Goal: Information Seeking & Learning: Learn about a topic

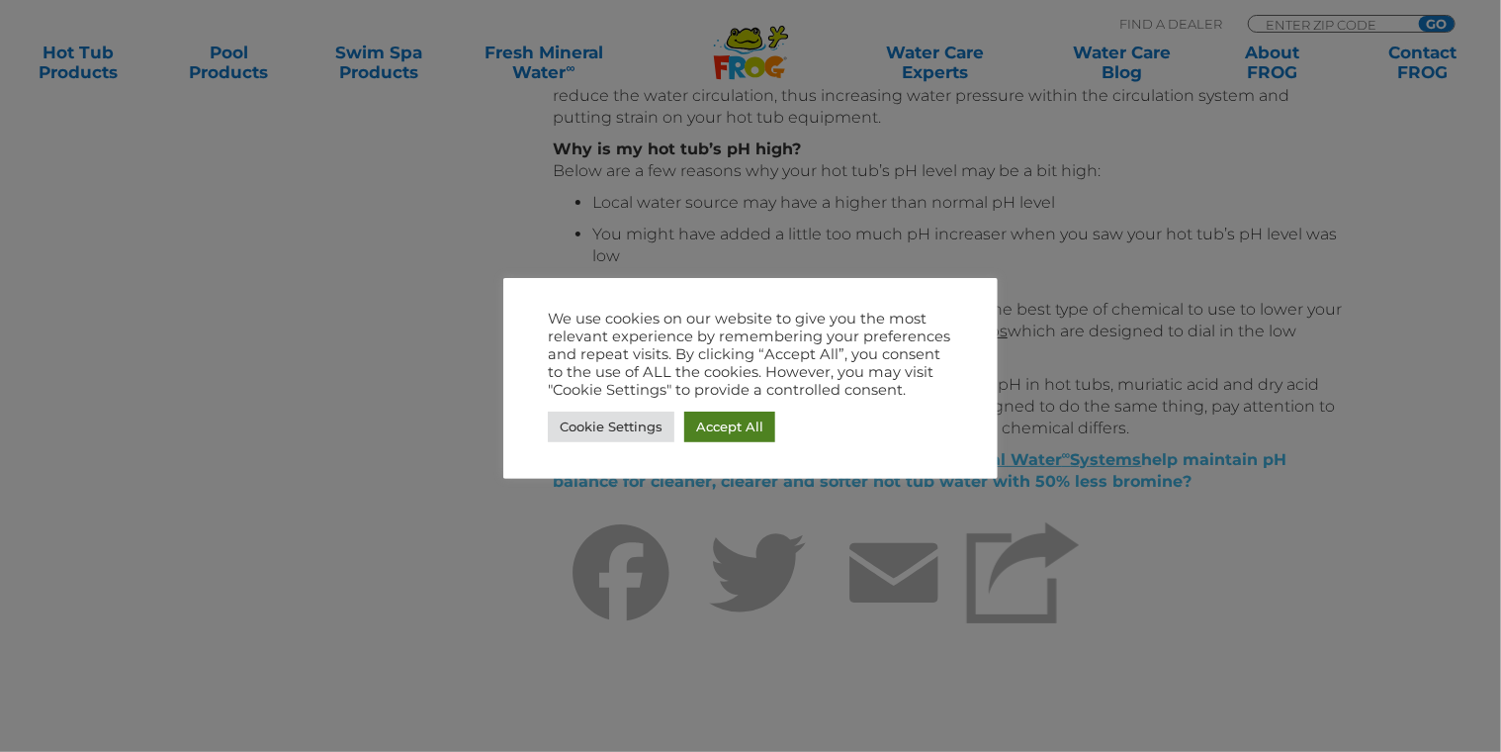
click at [725, 427] on link "Accept All" at bounding box center [729, 426] width 91 height 31
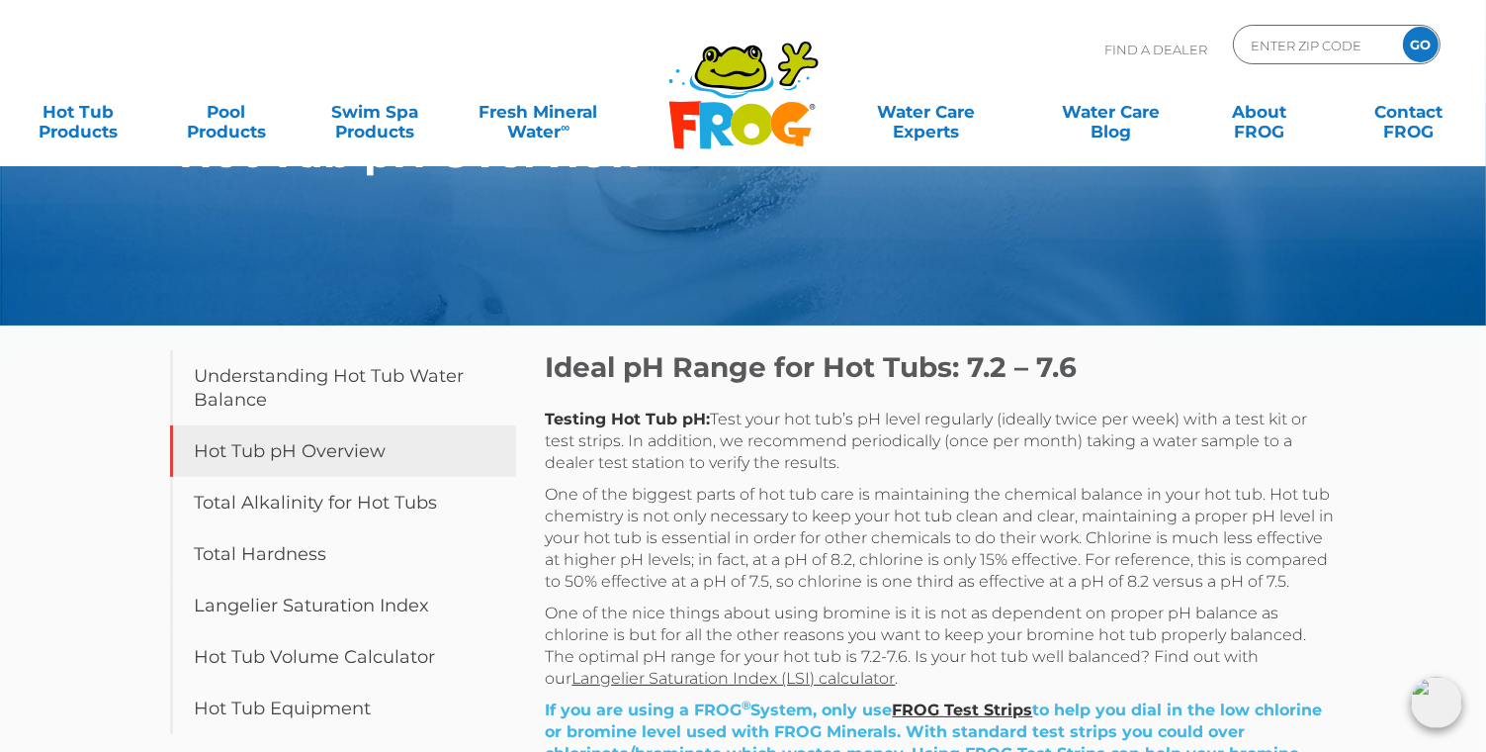
scroll to position [99, 0]
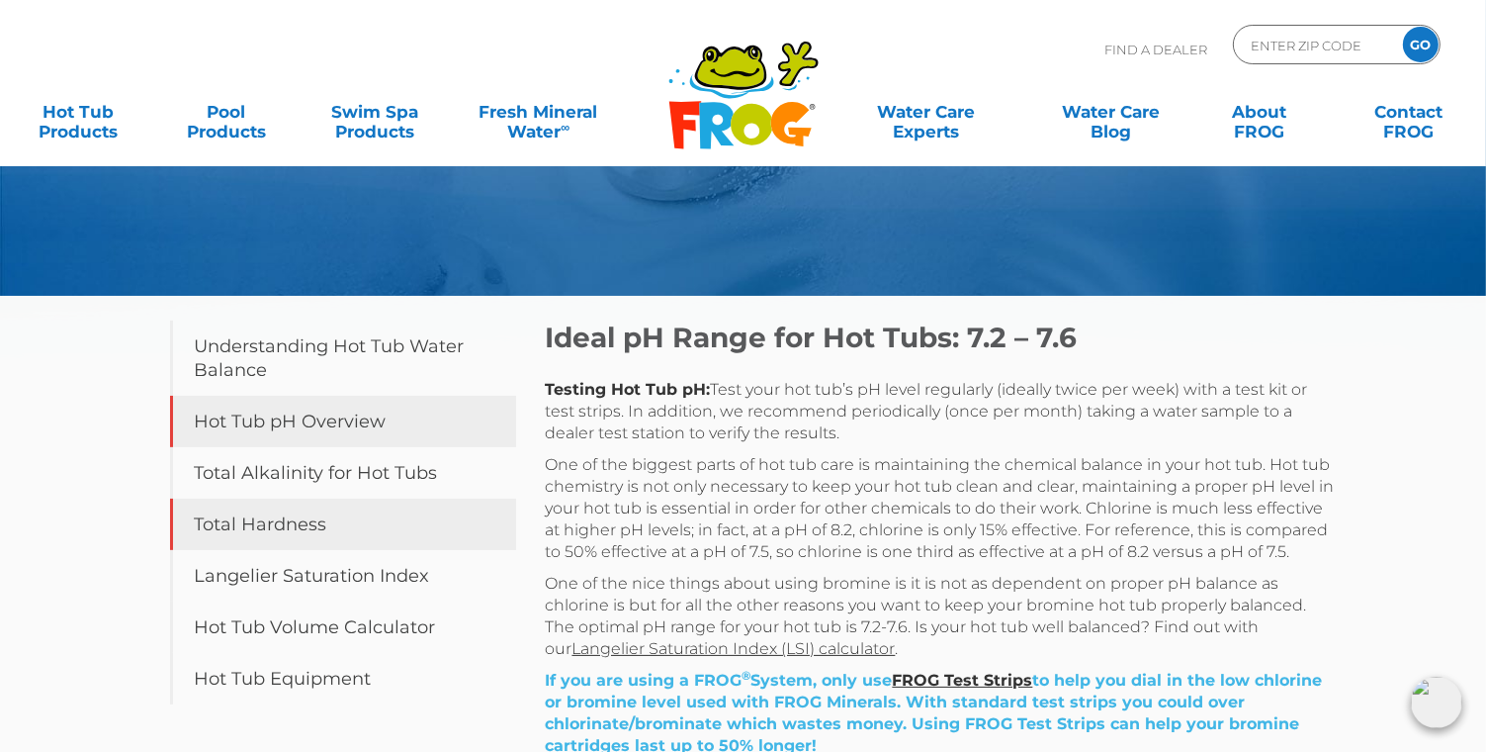
click at [261, 522] on link "Total Hardness" at bounding box center [343, 523] width 346 height 51
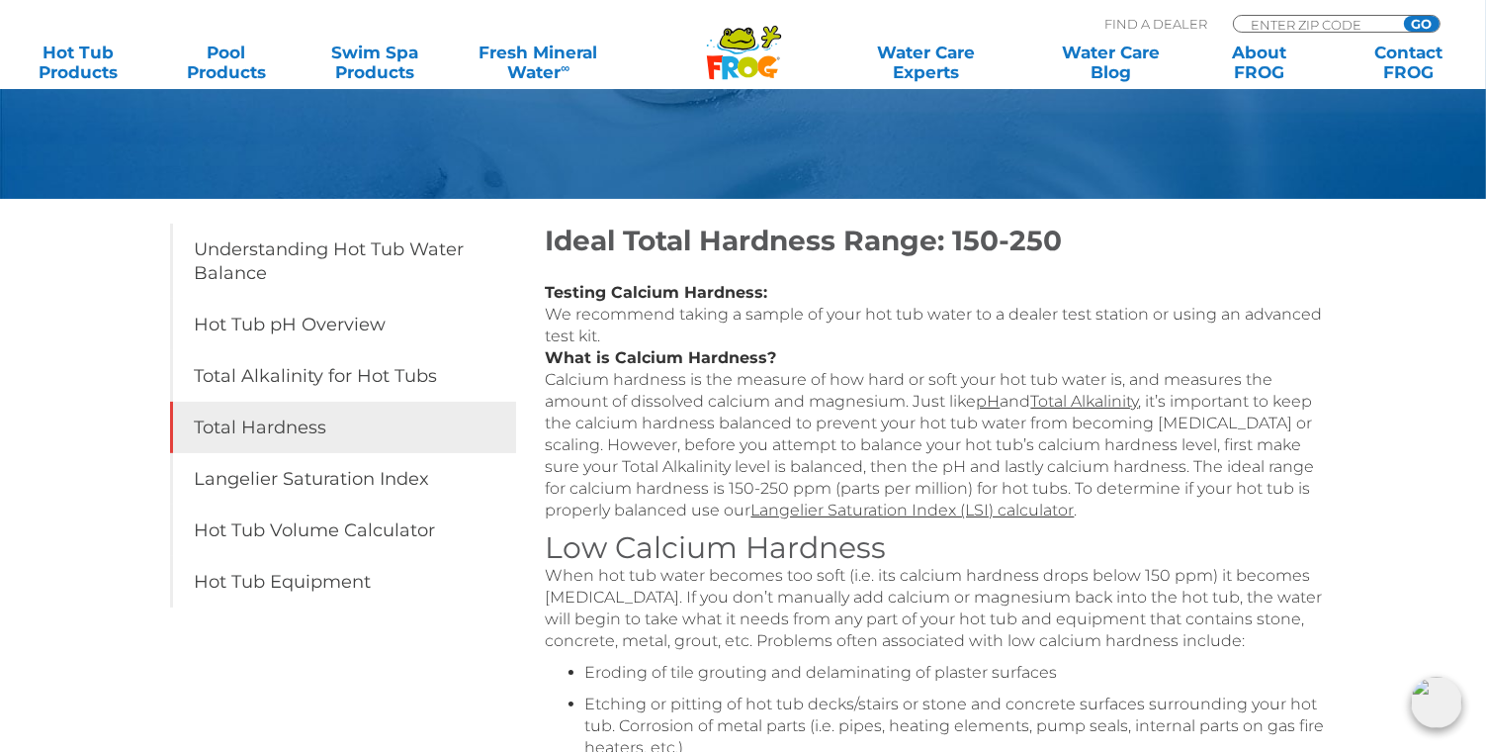
scroll to position [99, 0]
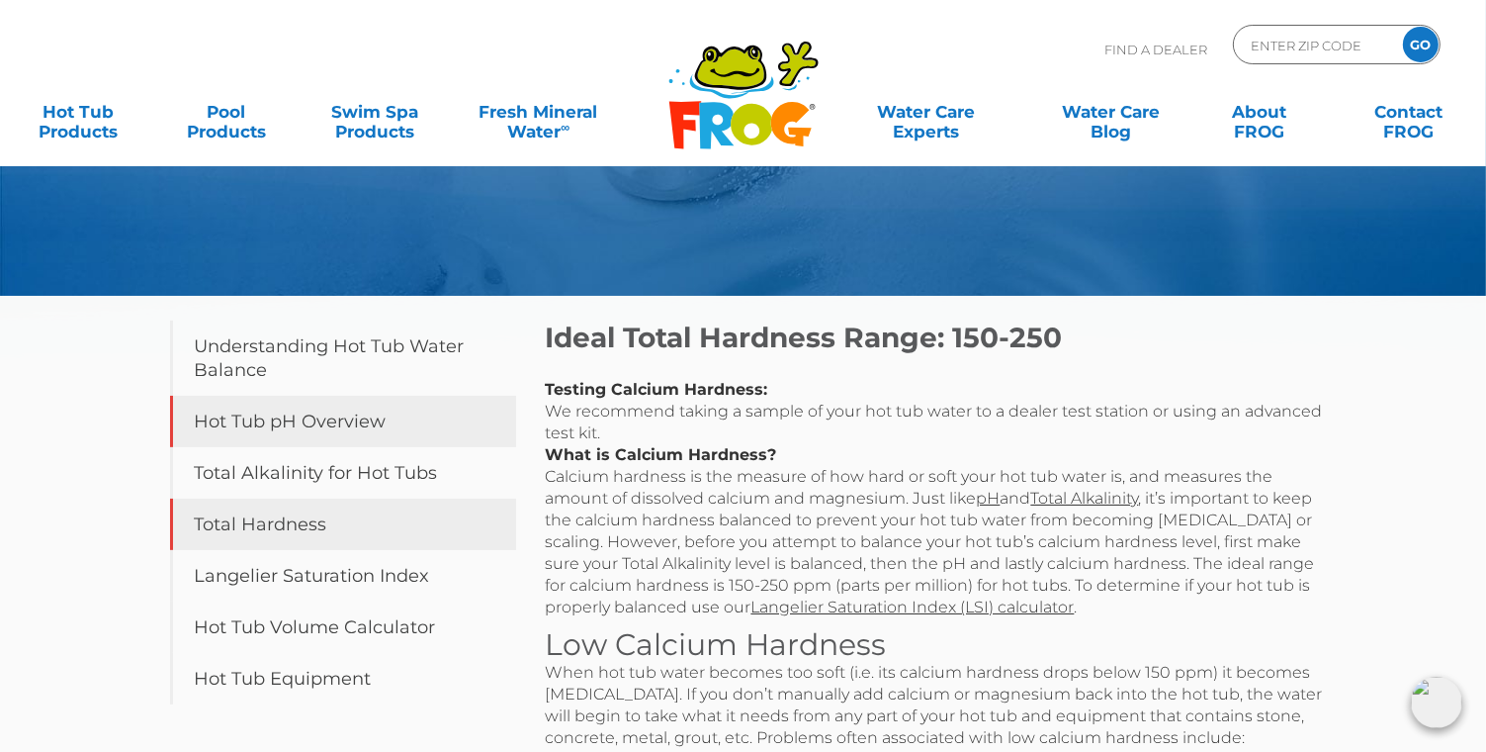
click at [285, 433] on link "Hot Tub pH Overview" at bounding box center [343, 421] width 346 height 51
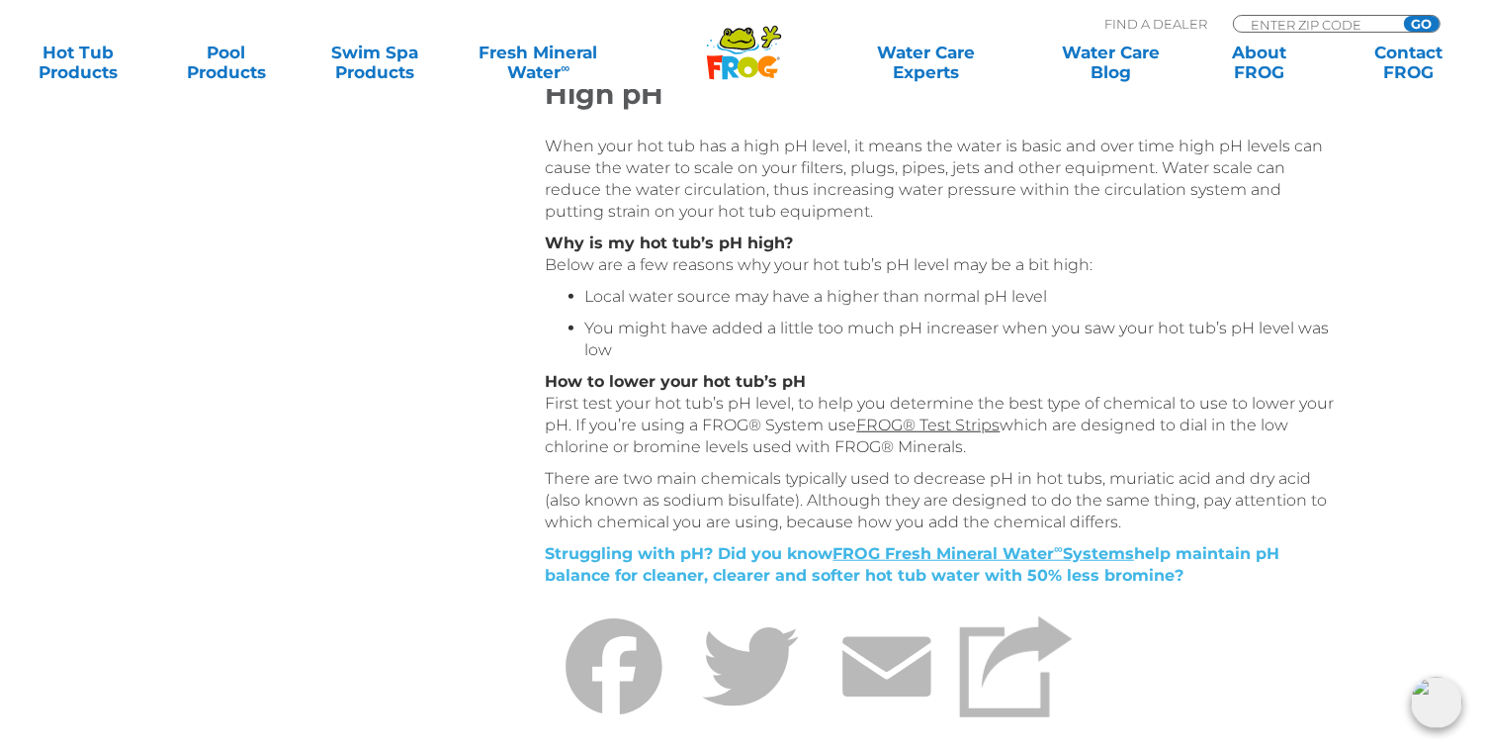
scroll to position [1483, 0]
